Goal: Information Seeking & Learning: Find specific fact

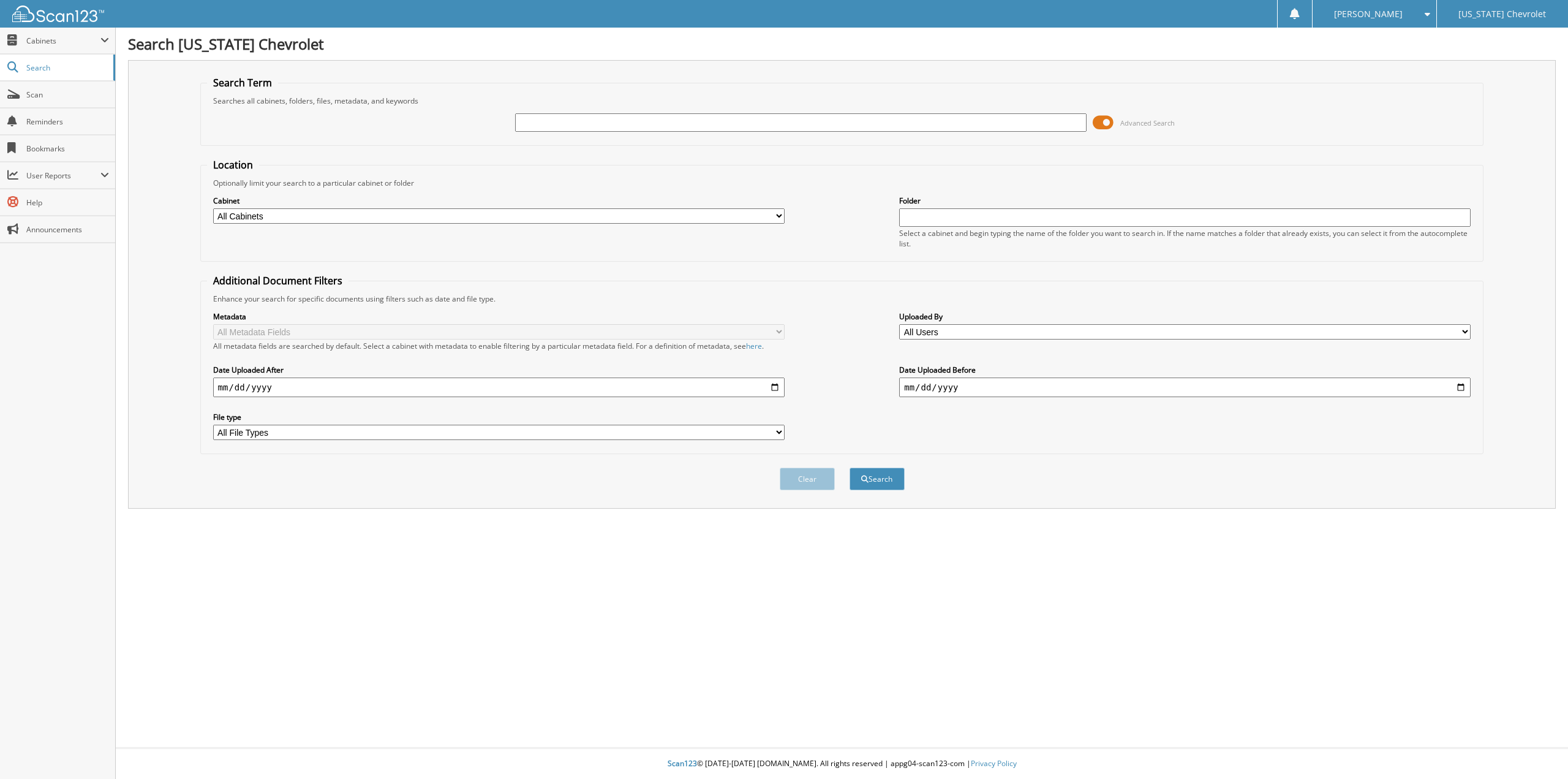
click at [644, 125] on input "text" at bounding box center [801, 122] width 572 height 18
type input "90839"
click at [849, 467] on button "Search" at bounding box center [877, 478] width 56 height 23
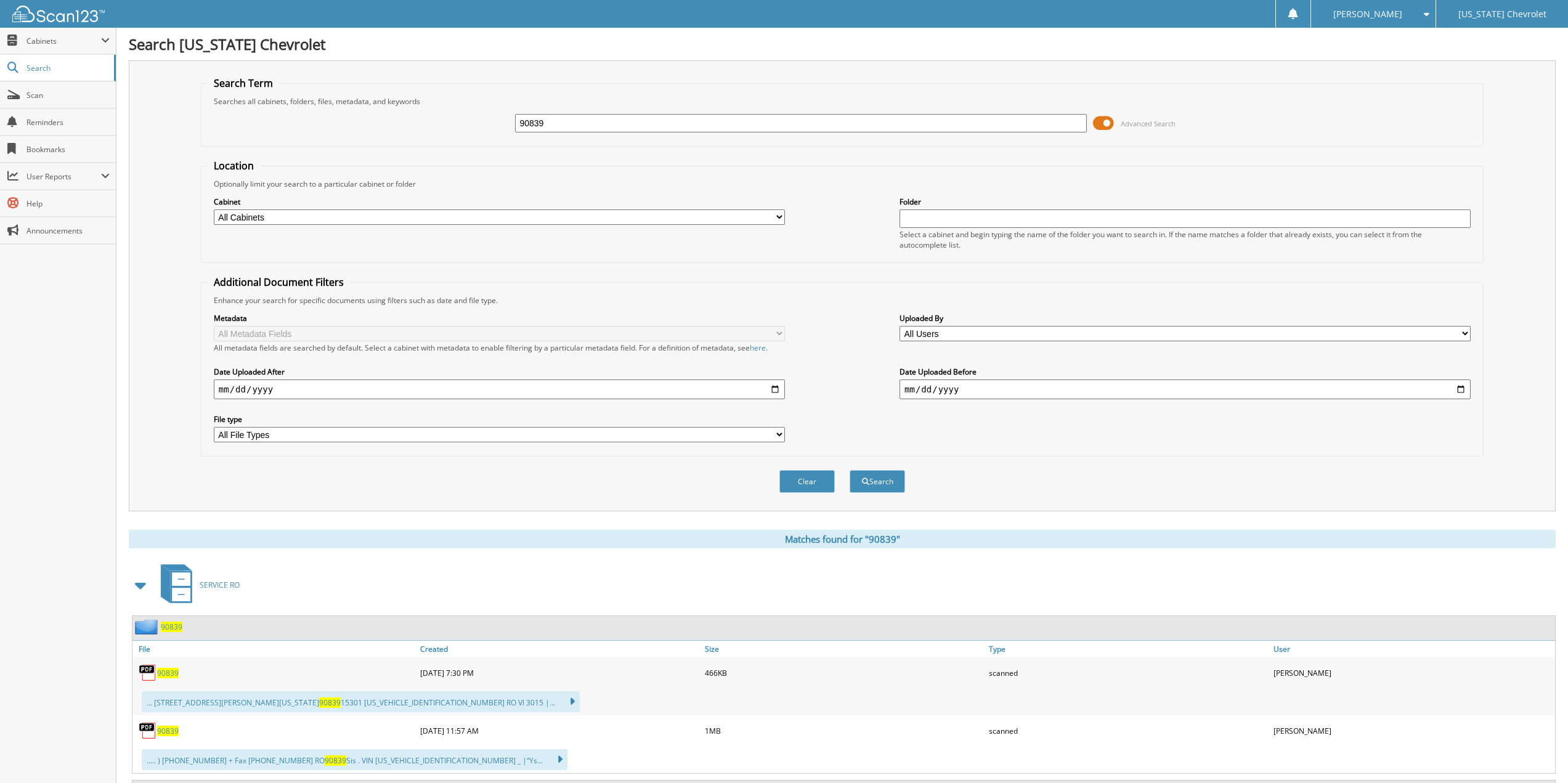
click at [224, 581] on span "SERVICE RO" at bounding box center [219, 584] width 40 height 10
click at [140, 580] on span at bounding box center [141, 585] width 18 height 22
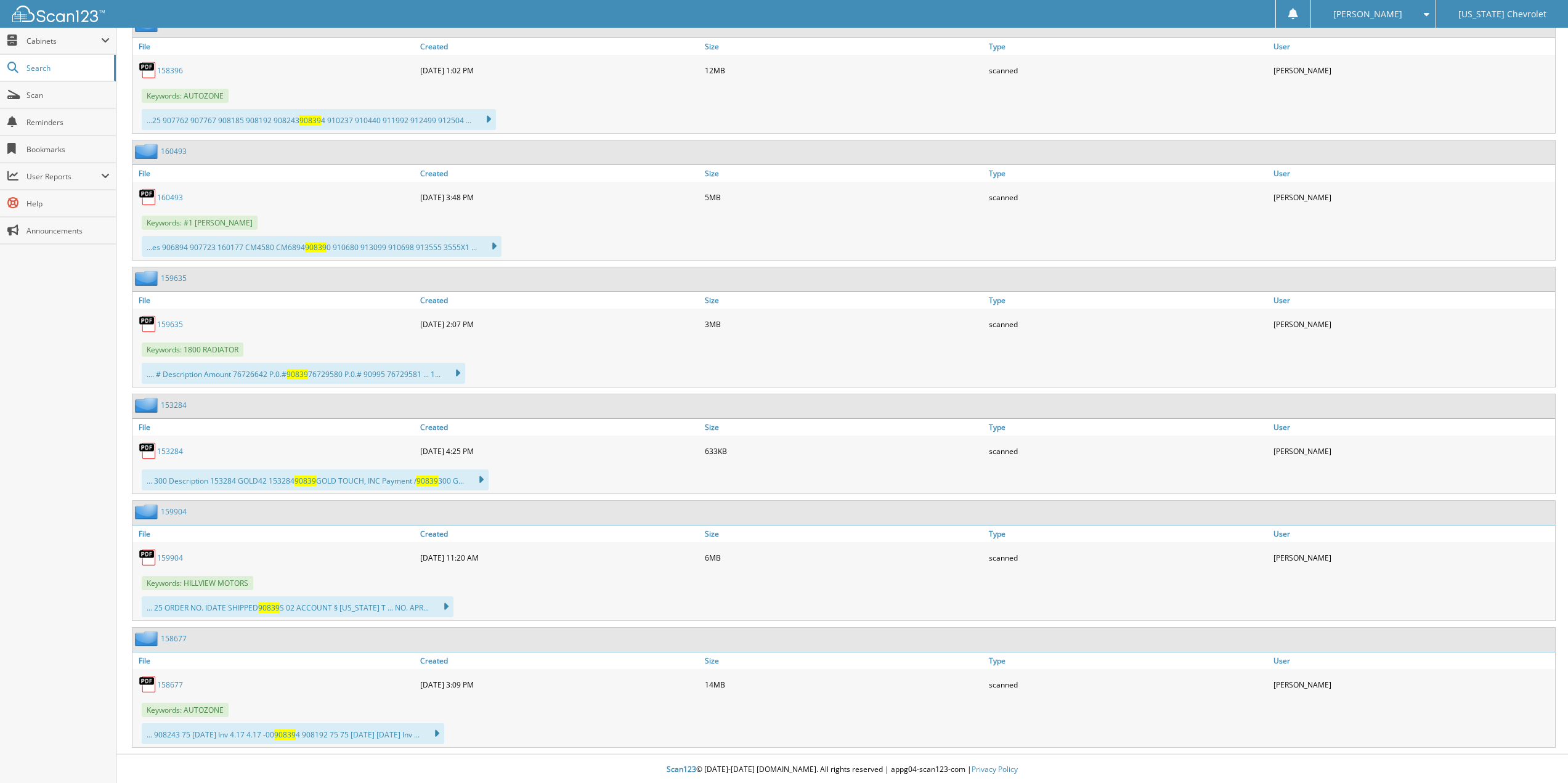
scroll to position [907, 0]
click at [174, 554] on link "159904" at bounding box center [170, 556] width 26 height 10
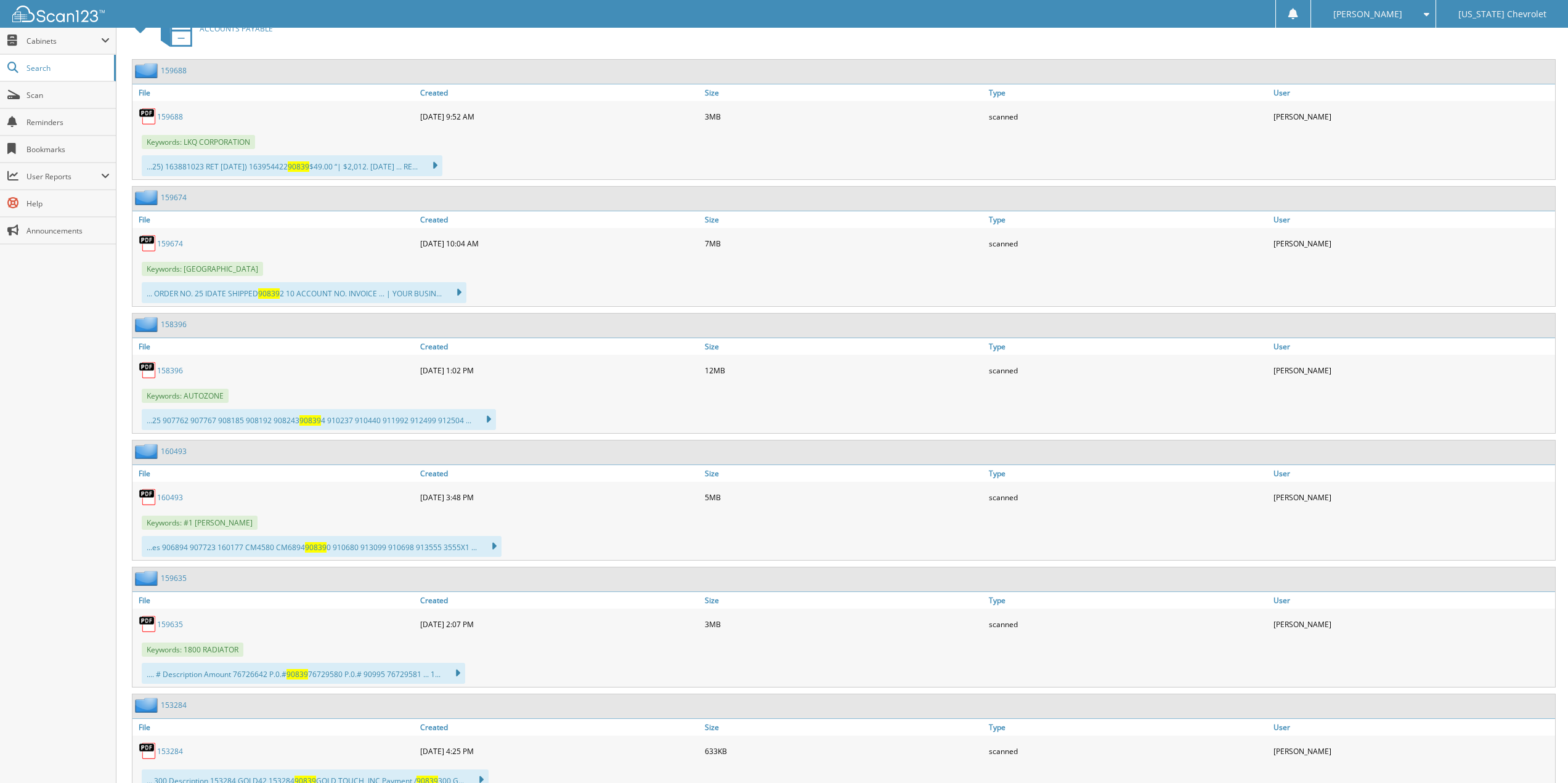
scroll to position [602, 0]
click at [172, 242] on link "159674" at bounding box center [170, 246] width 26 height 10
